Goal: Communication & Community: Answer question/provide support

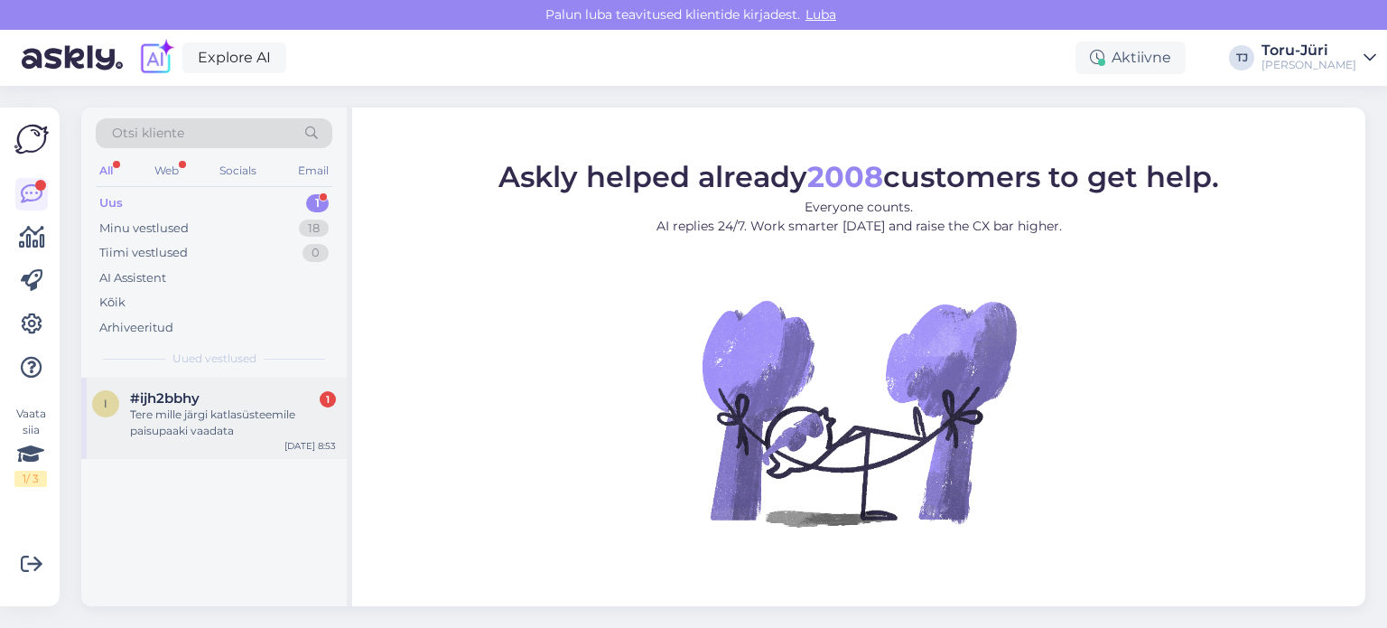
click at [253, 421] on div "Tere mille järgi katlasüsteemile paisupaaki vaadata" at bounding box center [233, 422] width 206 height 33
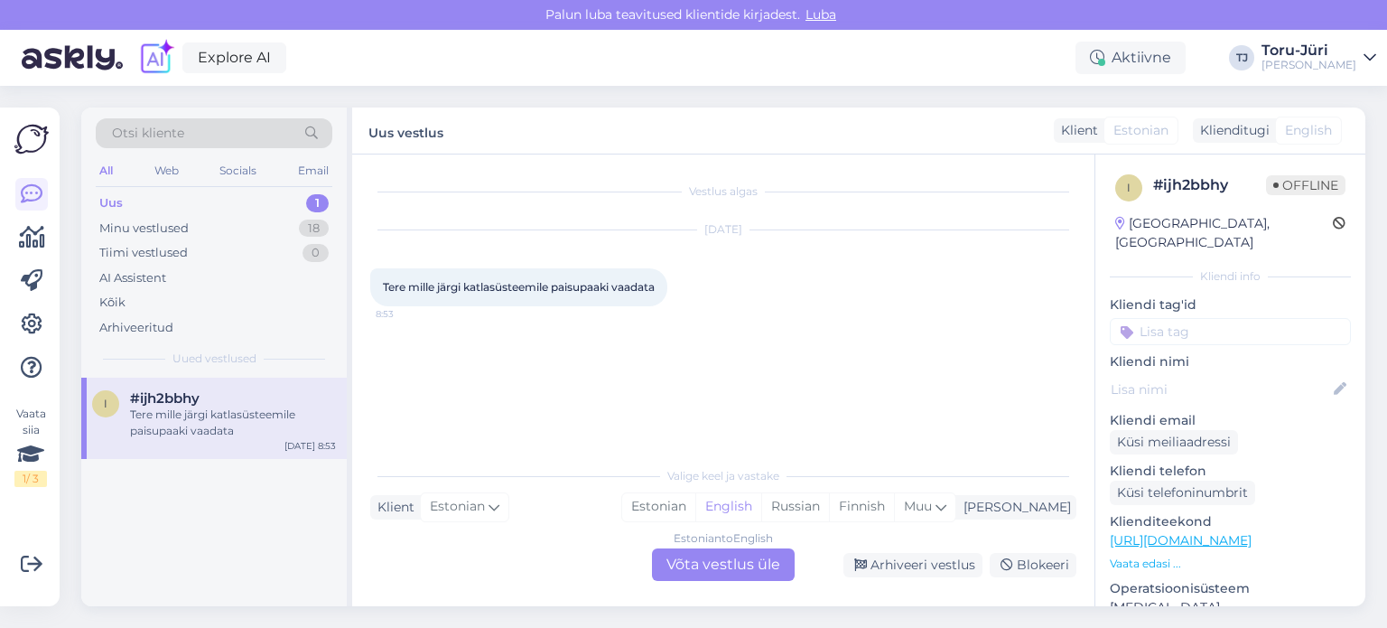
click at [688, 568] on div "Estonian to English Võta vestlus üle" at bounding box center [723, 564] width 143 height 33
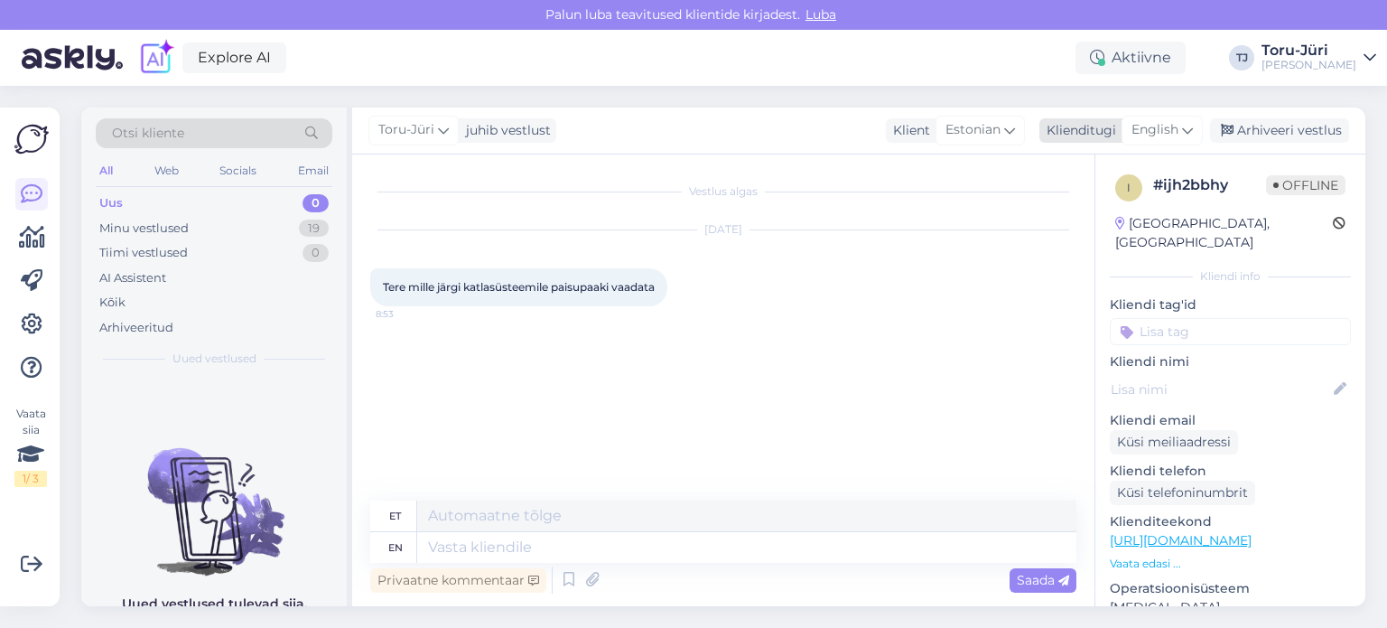
click at [1177, 126] on span "English" at bounding box center [1155, 130] width 47 height 20
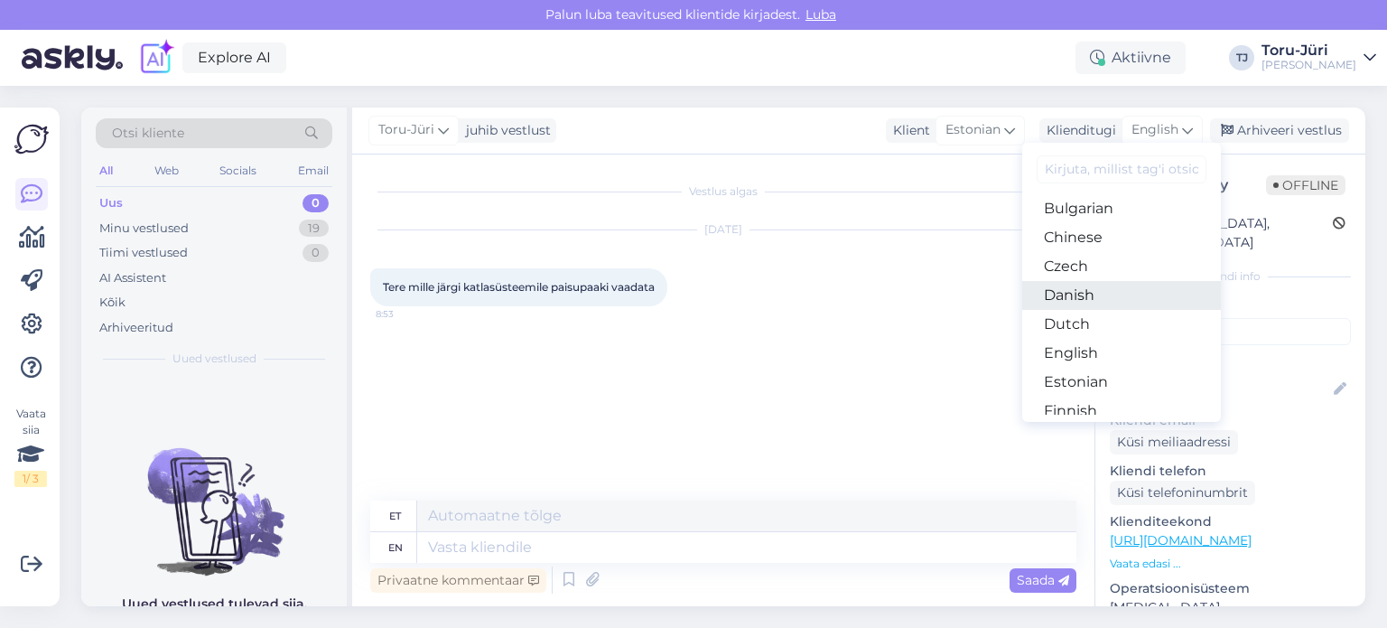
scroll to position [90, 0]
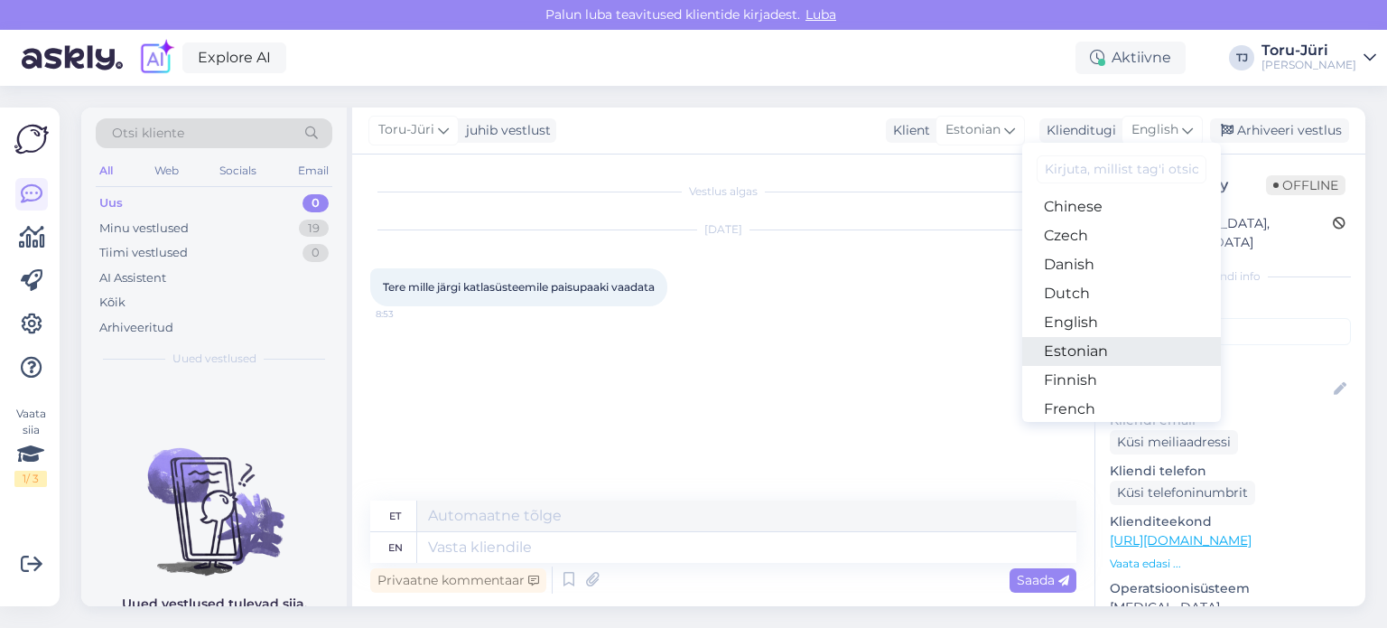
click at [1102, 347] on link "Estonian" at bounding box center [1122, 351] width 199 height 29
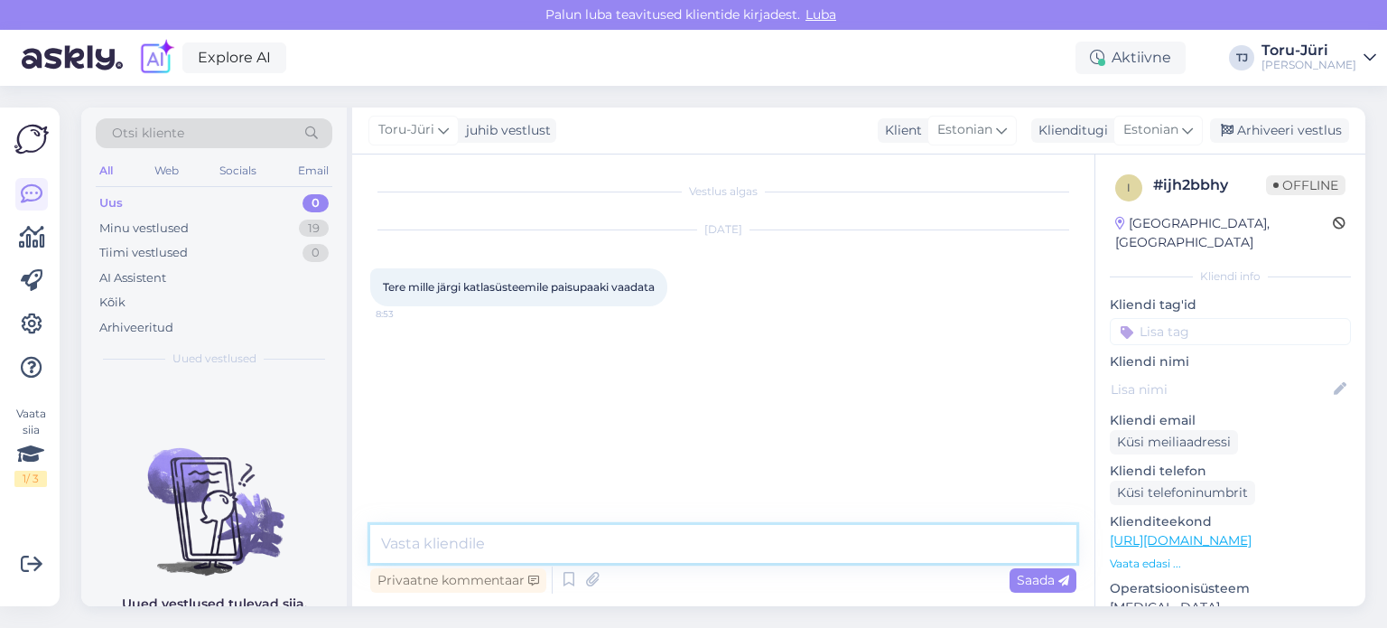
click at [823, 536] on textarea at bounding box center [723, 544] width 706 height 38
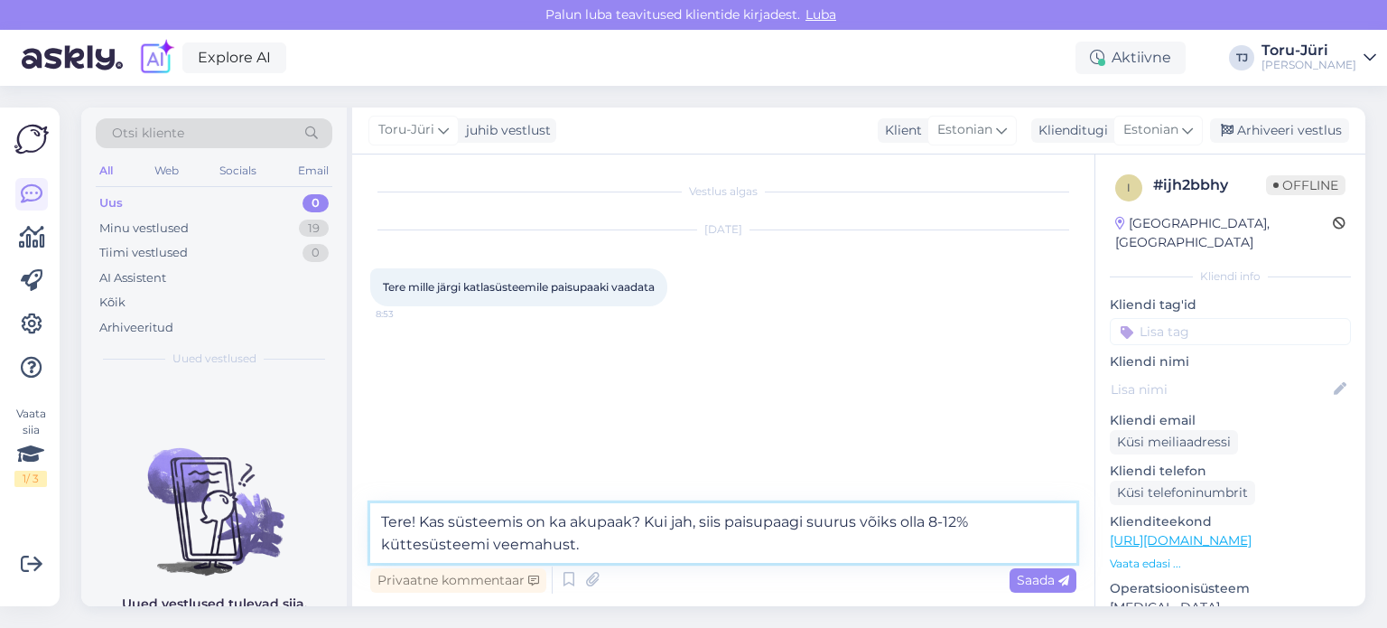
click at [490, 546] on textarea "Tere! Kas süsteemis on ka akupaak? Kui jah, siis paisupaagi suurus võiks olla 8…" at bounding box center [723, 533] width 706 height 60
type textarea "Tere! Kas süsteemis on ka akupaak? Kui jah, siis paisupaagi suurus võiks olla 8…"
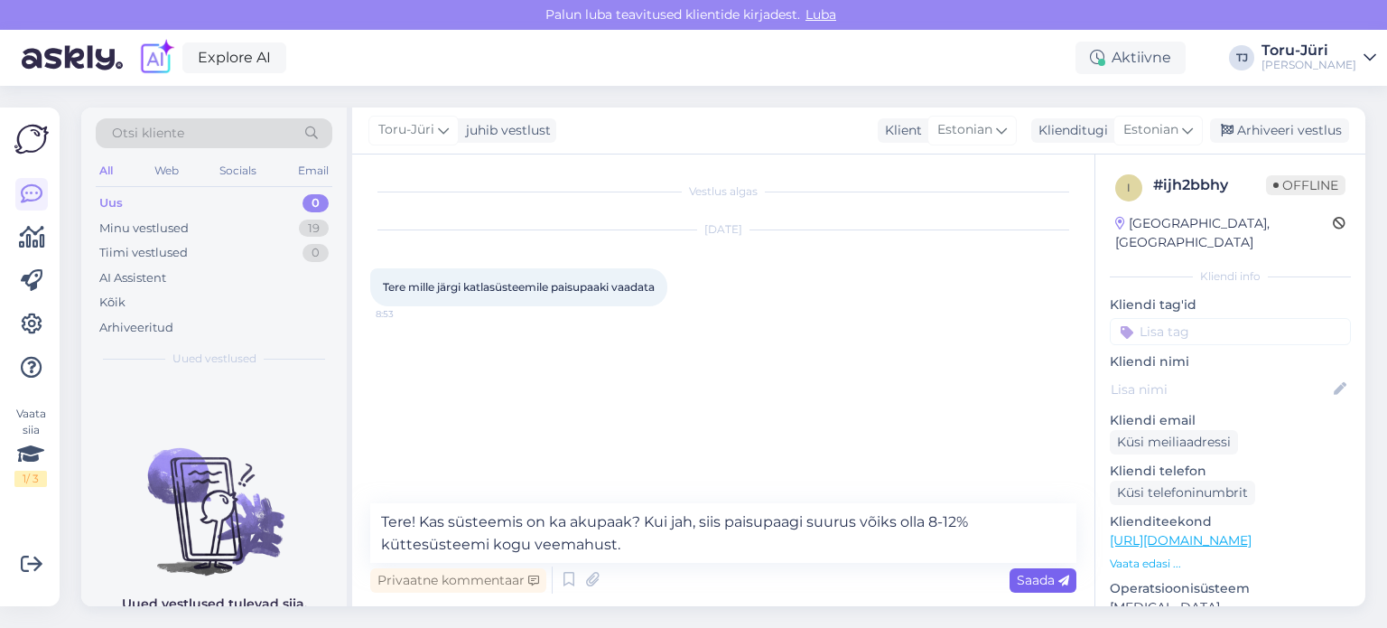
click at [1037, 588] on div "Saada" at bounding box center [1043, 580] width 67 height 24
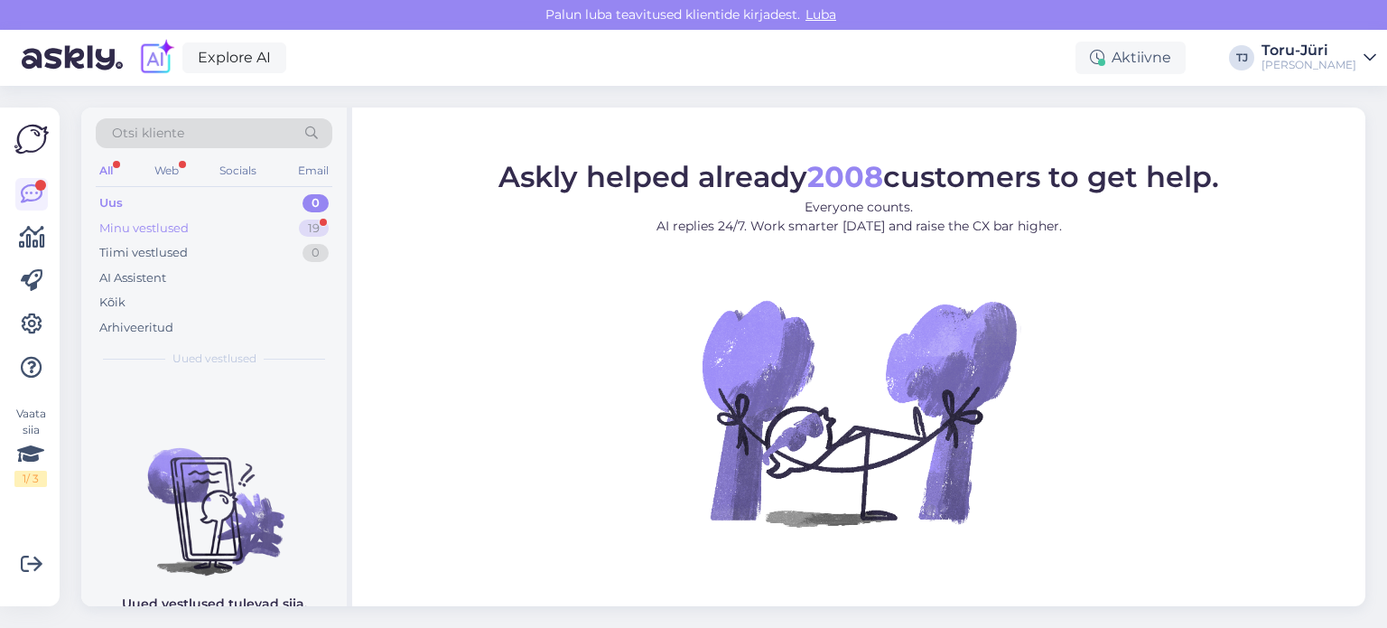
click at [194, 223] on div "Minu vestlused 19" at bounding box center [214, 228] width 237 height 25
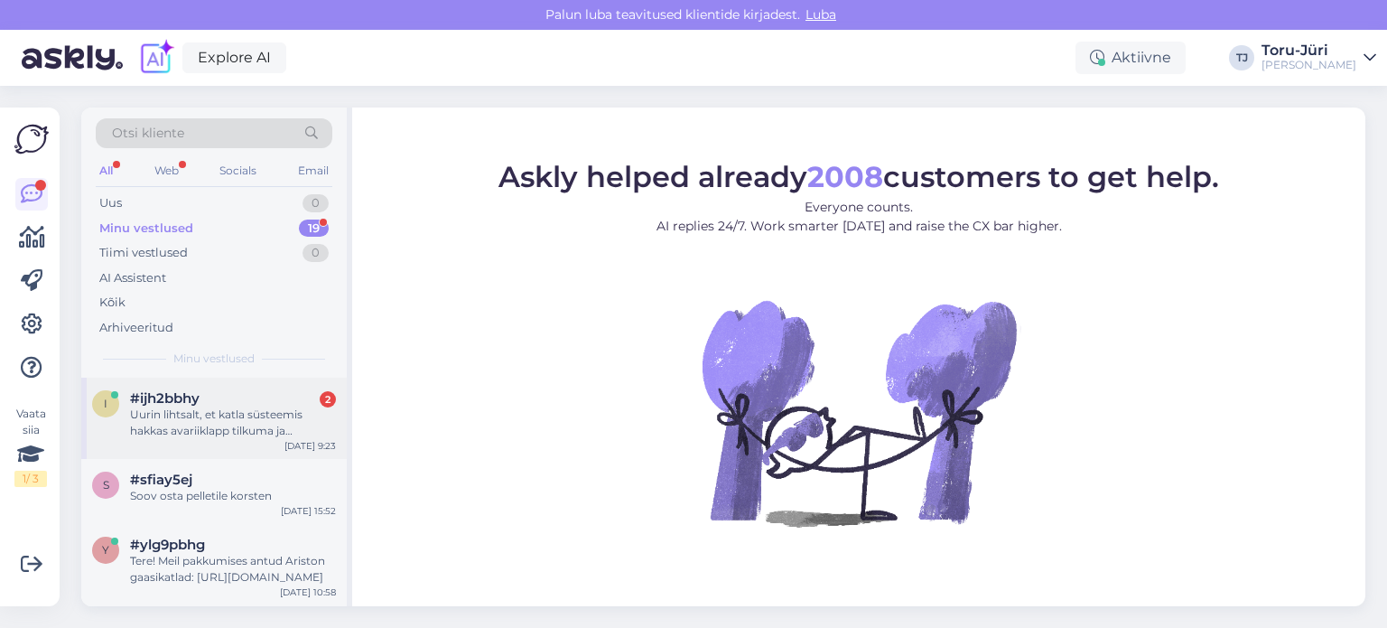
click at [257, 399] on div "#ijh2bbhy 2" at bounding box center [233, 398] width 206 height 16
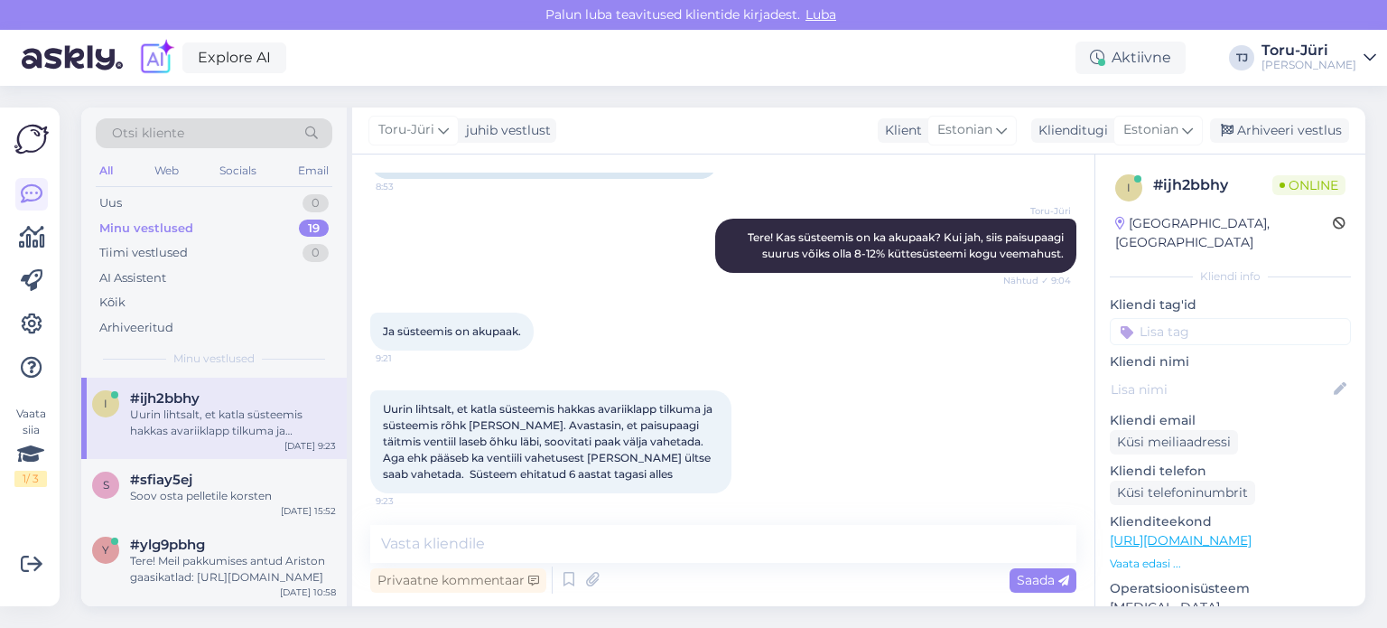
scroll to position [163, 0]
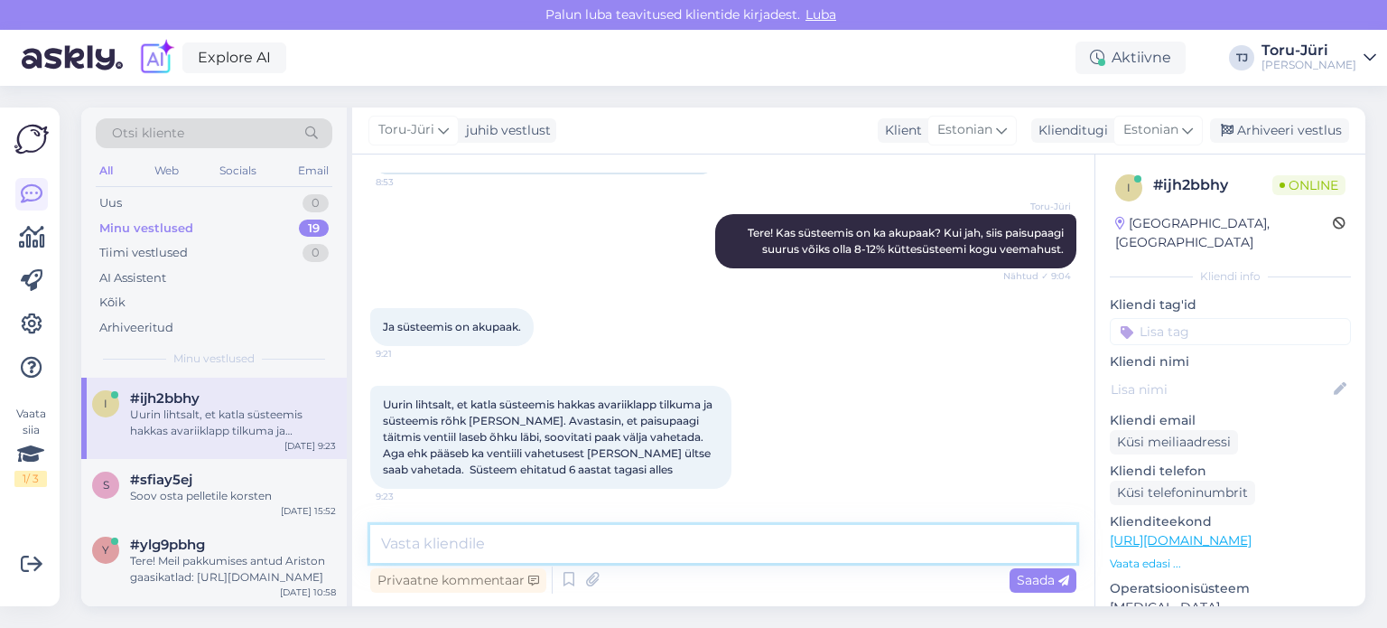
click at [712, 547] on textarea at bounding box center [723, 544] width 706 height 38
type textarea "Proovige siis esmalt ventiil vahetada."
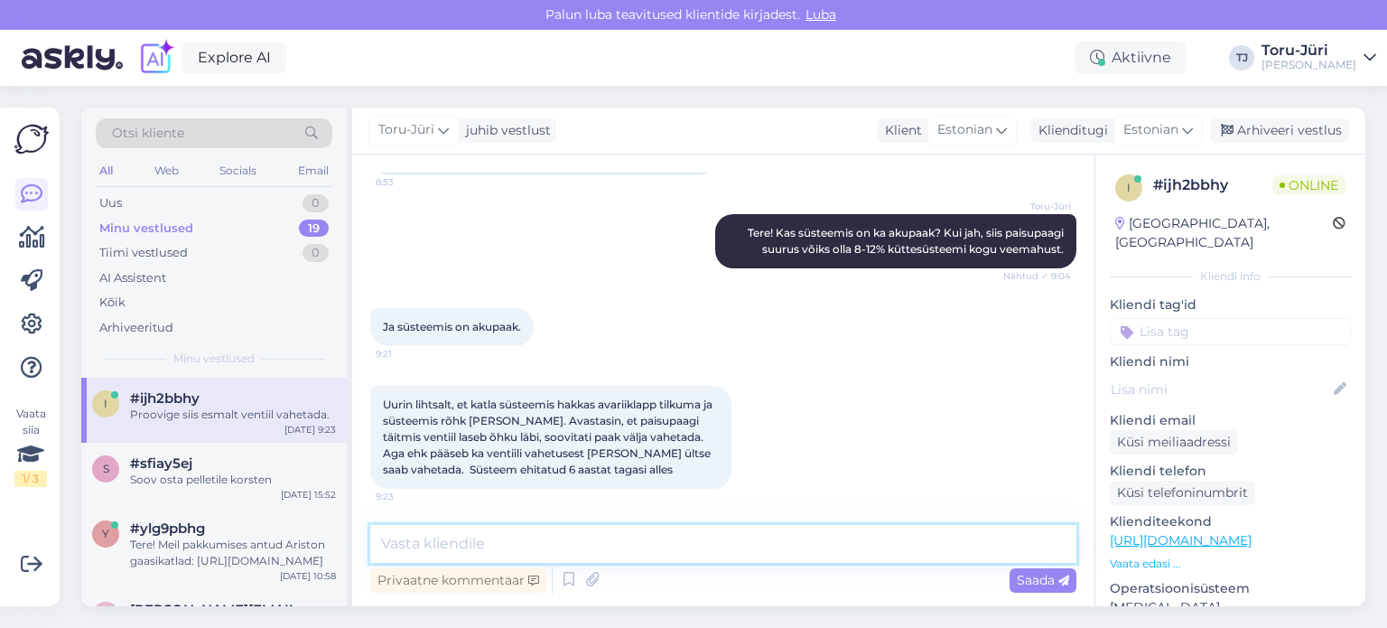
scroll to position [240, 0]
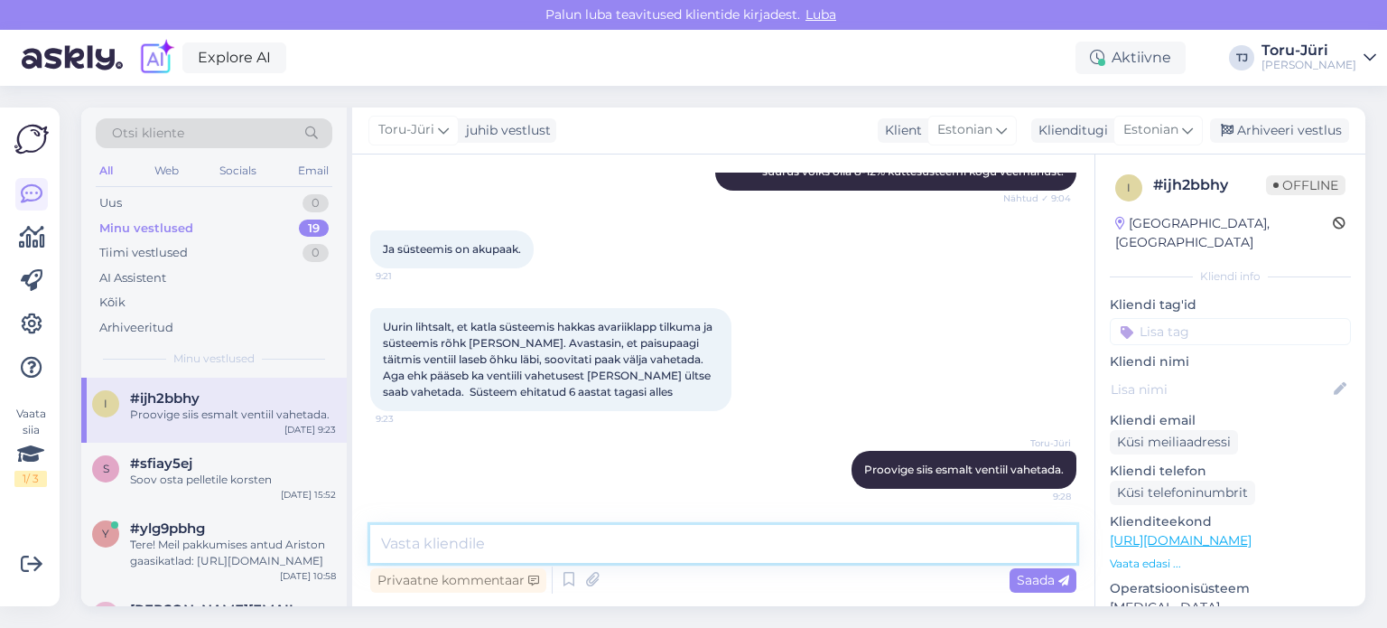
click at [679, 545] on textarea at bounding box center [723, 544] width 706 height 38
type textarea "[PERSON_NAME] ventiile pakkuda ei ole"
